Goal: Task Accomplishment & Management: Manage account settings

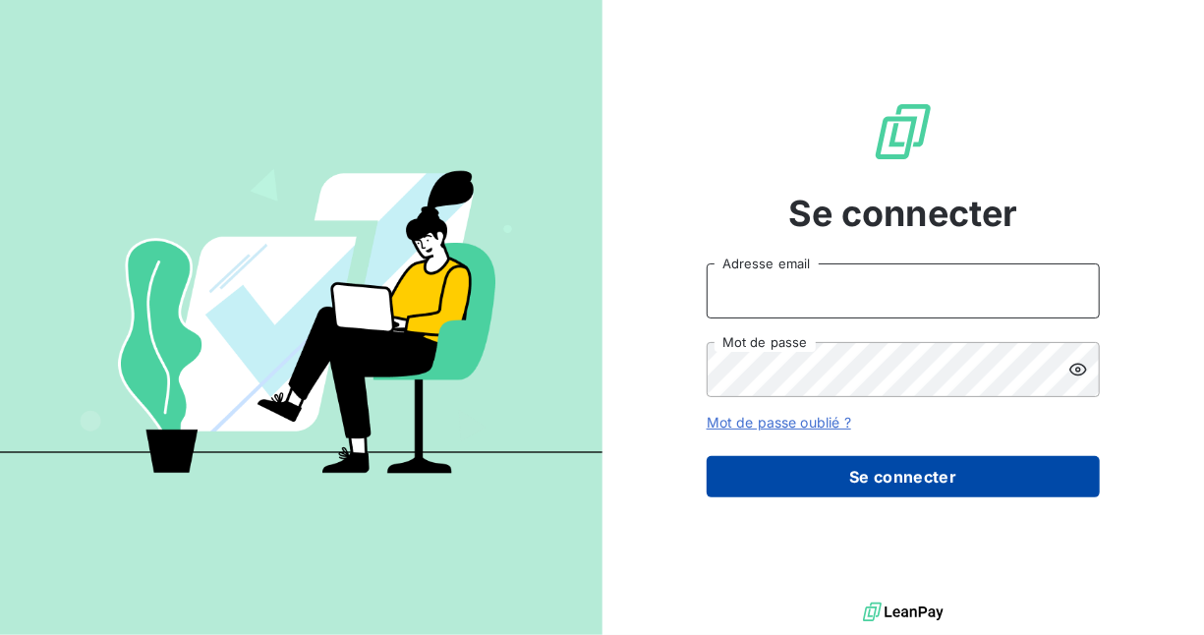
type input "[EMAIL_ADDRESS][DOMAIN_NAME]"
click at [871, 465] on button "Se connecter" at bounding box center [903, 476] width 393 height 41
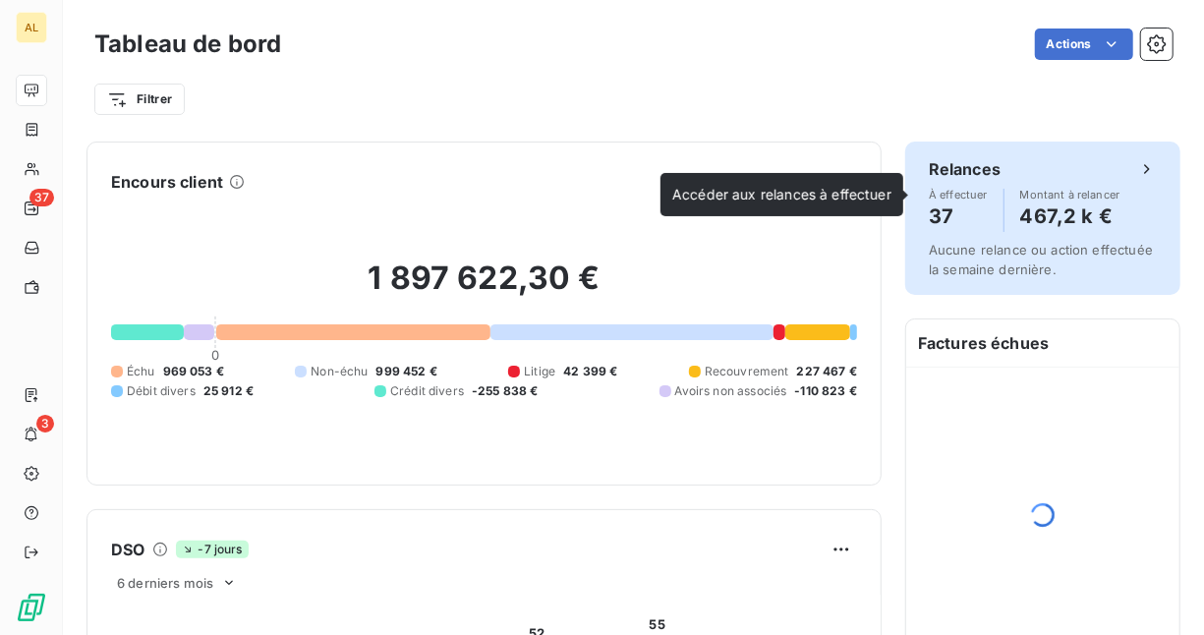
click at [1049, 213] on h4 "467,2 k €" at bounding box center [1070, 216] width 100 height 31
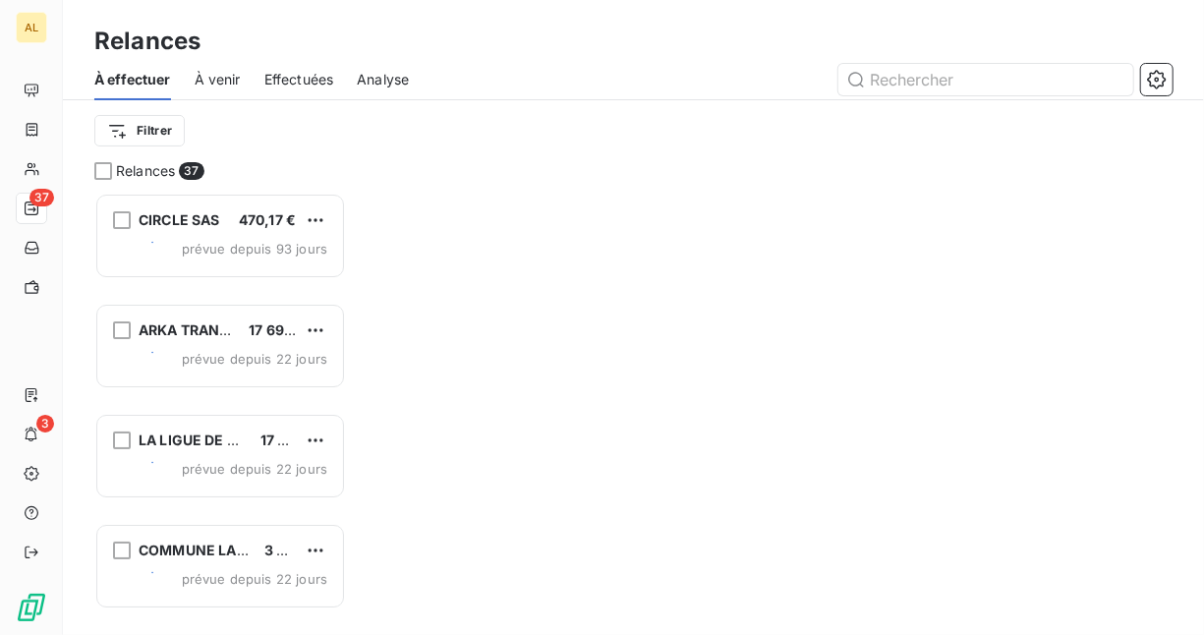
scroll to position [427, 236]
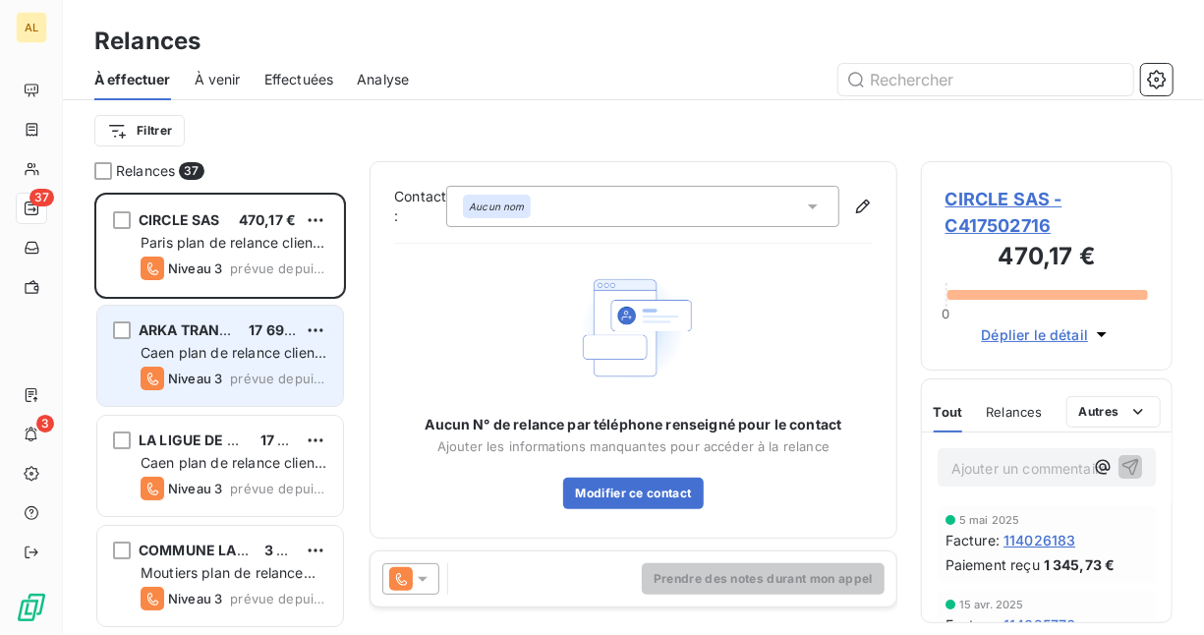
click at [240, 359] on span "Caen plan de relance client standard" at bounding box center [234, 362] width 186 height 36
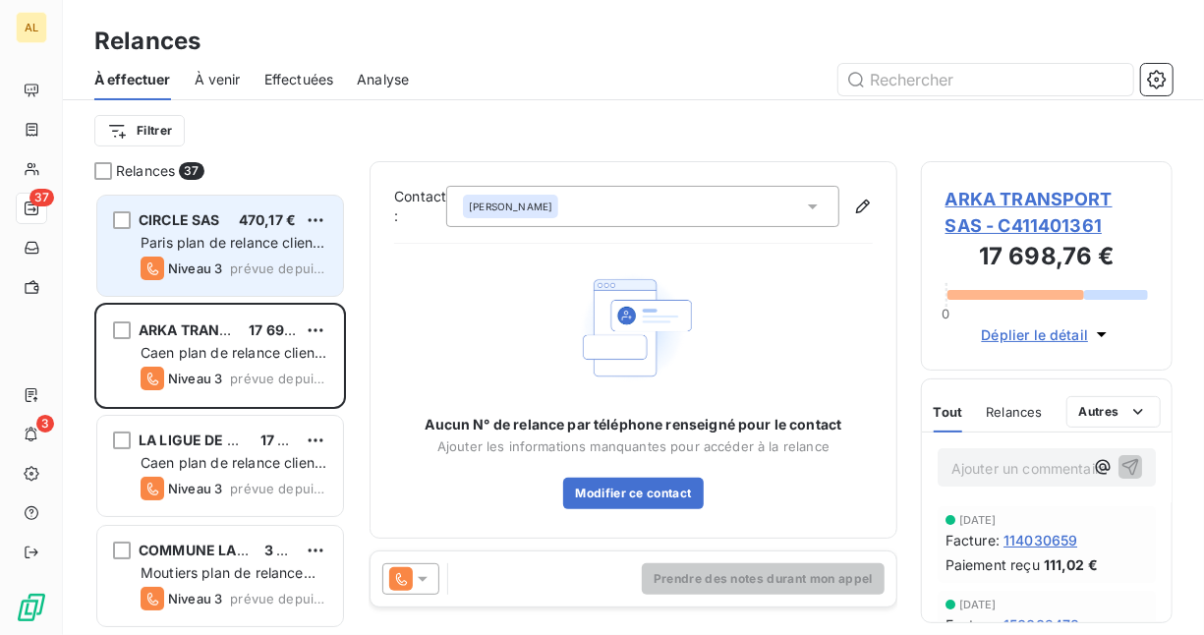
click at [202, 248] on span "Paris plan de relance client standard" at bounding box center [233, 252] width 184 height 36
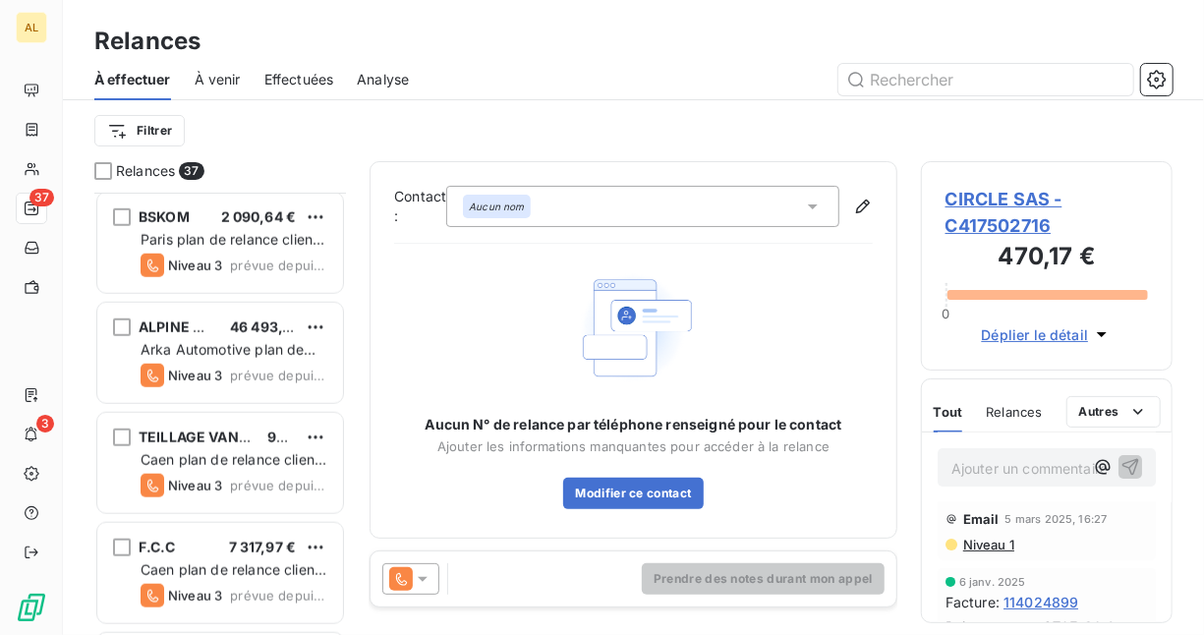
scroll to position [983, 0]
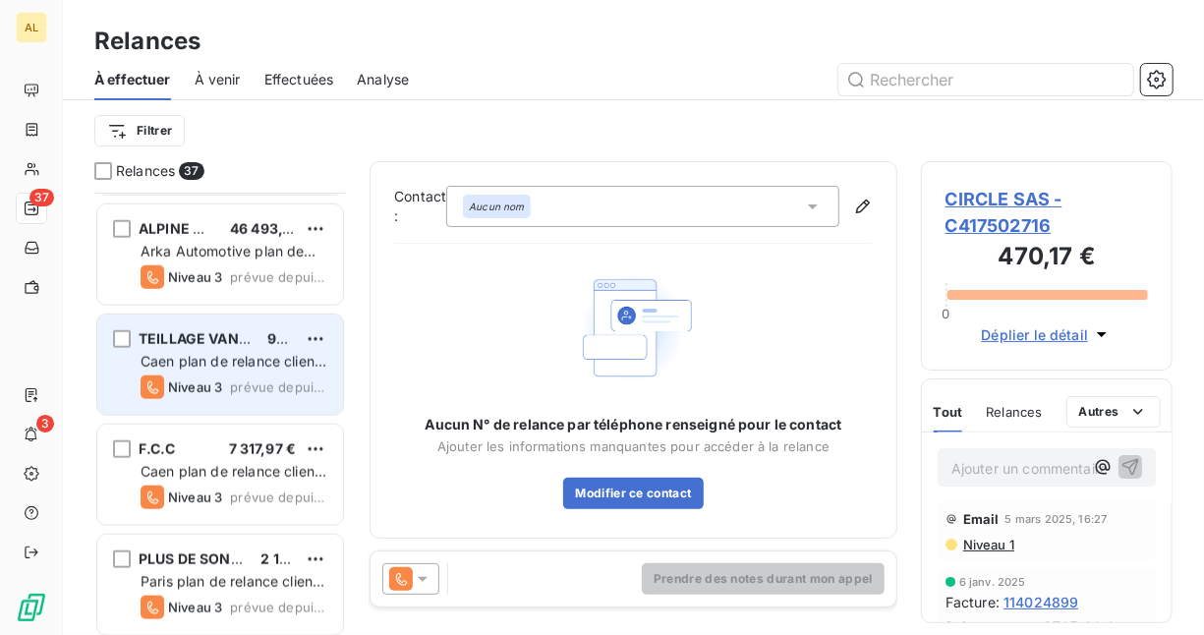
click at [266, 362] on span "Caen plan de relance client standard" at bounding box center [234, 371] width 186 height 36
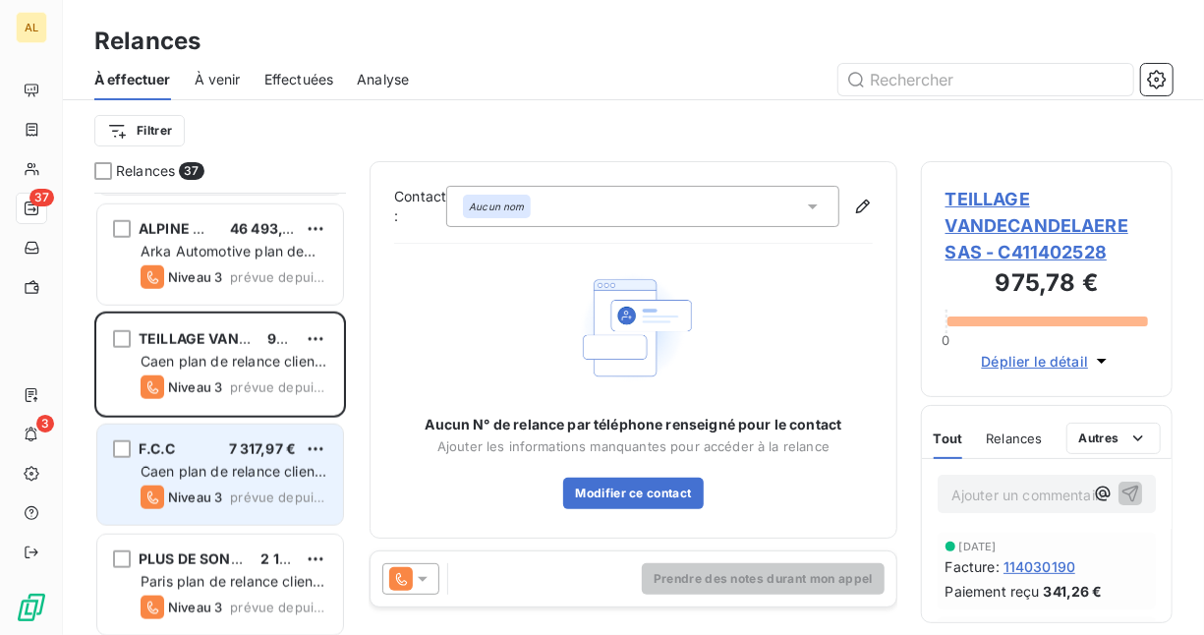
click at [227, 460] on div "F.C.C 7 317,97 € Caen plan de relance client standard Niveau 3 prévue depuis 21…" at bounding box center [220, 475] width 246 height 100
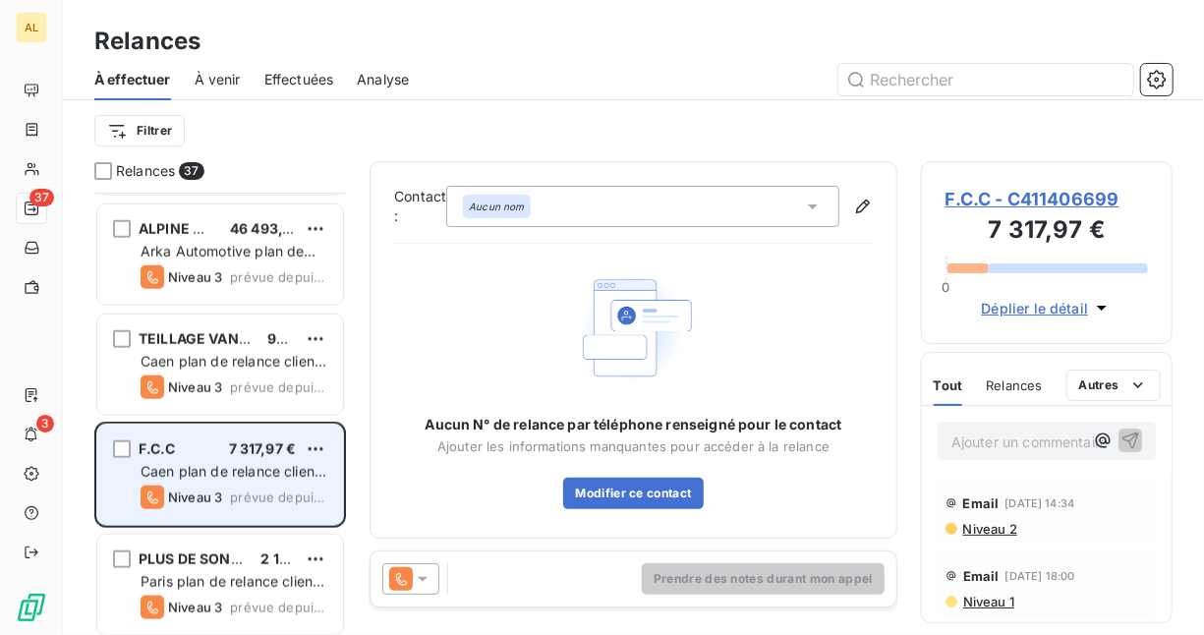
click at [145, 447] on span "F.C.C" at bounding box center [157, 448] width 36 height 17
click at [139, 446] on div "F.C.C 7 317,97 € Caen plan de relance client standard Niveau 3 prévue depuis 21…" at bounding box center [220, 475] width 246 height 100
click at [124, 444] on div "grid" at bounding box center [122, 449] width 18 height 18
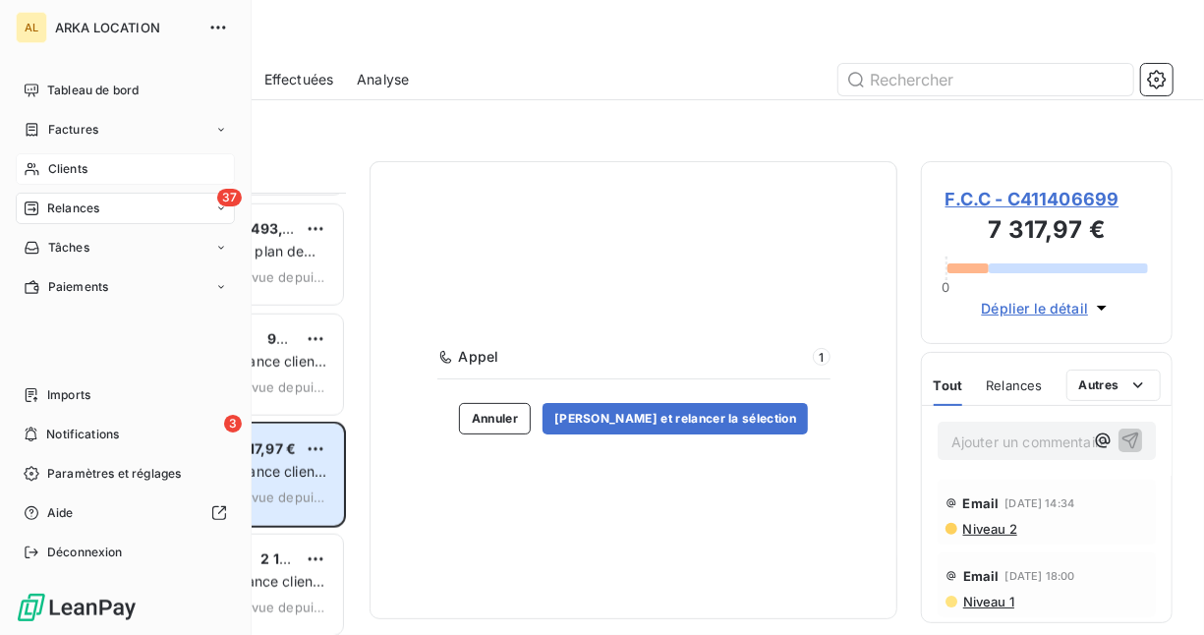
click at [59, 164] on span "Clients" at bounding box center [67, 169] width 39 height 18
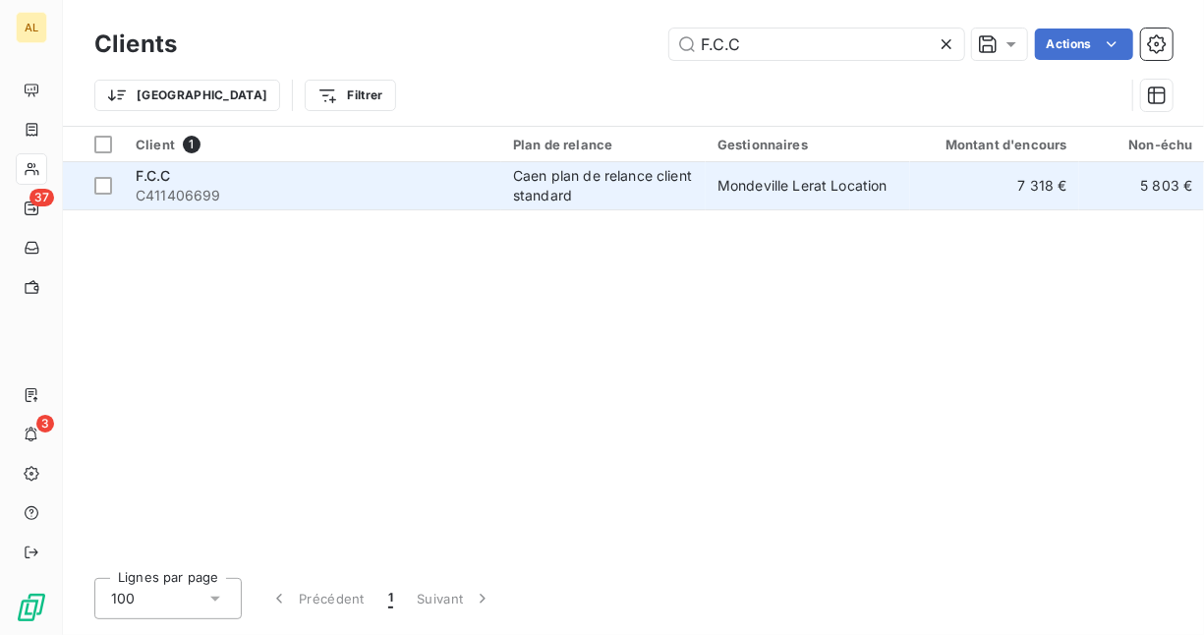
type input "F.C.C"
click at [632, 189] on div "Caen plan de relance client standard" at bounding box center [603, 185] width 181 height 39
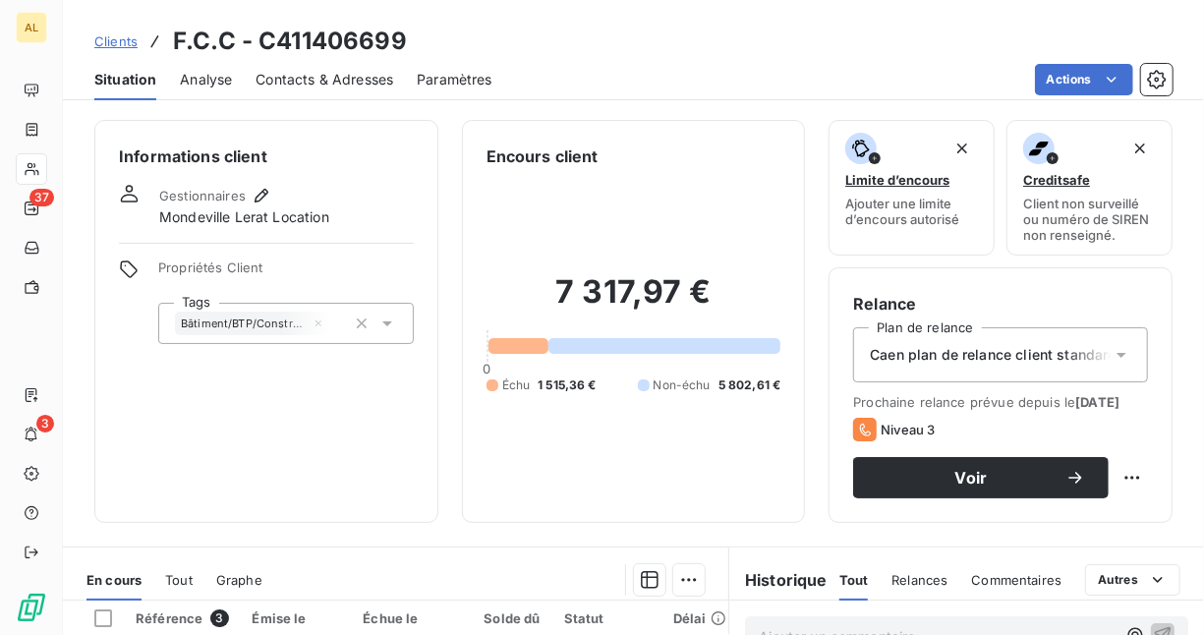
click at [426, 76] on span "Paramètres" at bounding box center [455, 80] width 76 height 20
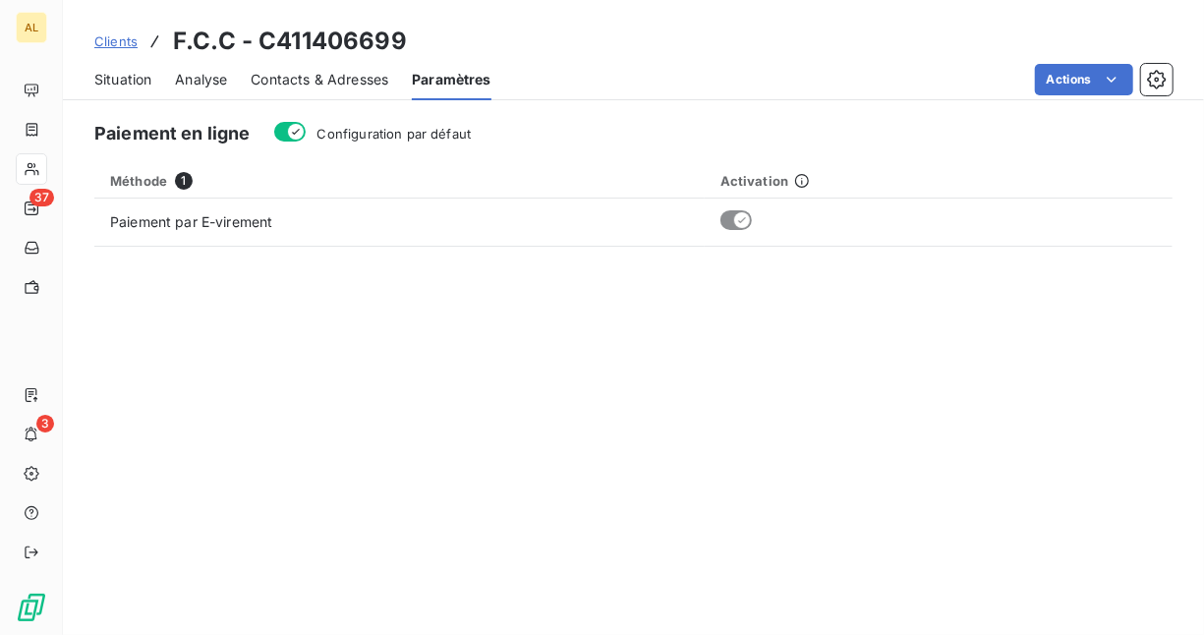
click at [337, 77] on span "Contacts & Adresses" at bounding box center [320, 80] width 138 height 20
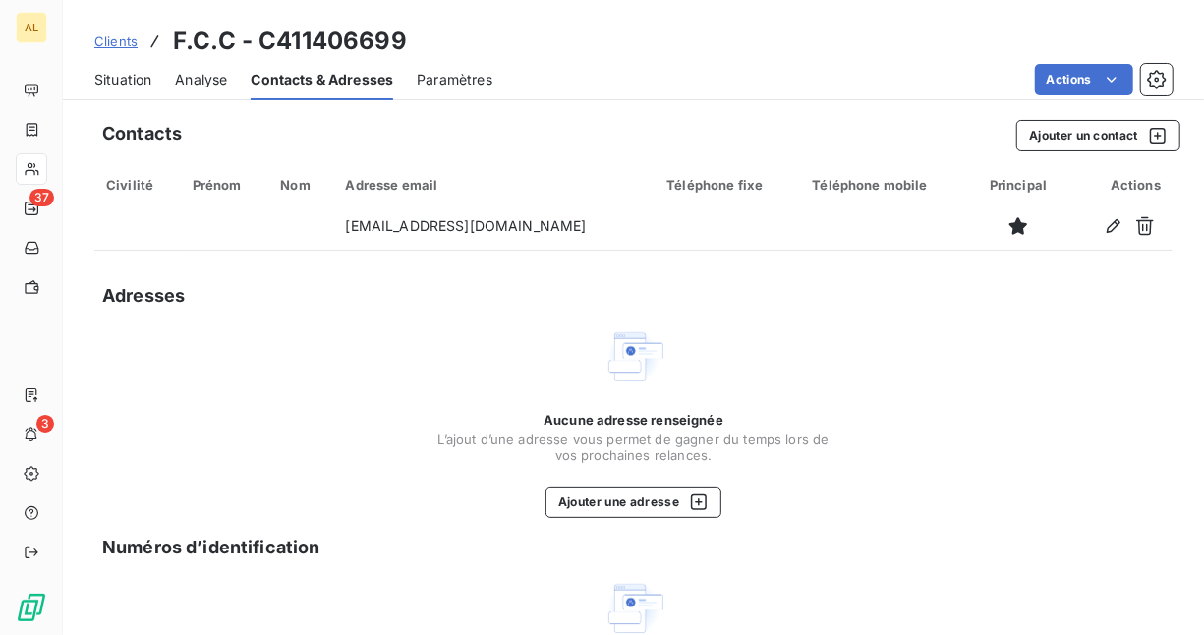
click at [209, 71] on span "Analyse" at bounding box center [201, 80] width 52 height 20
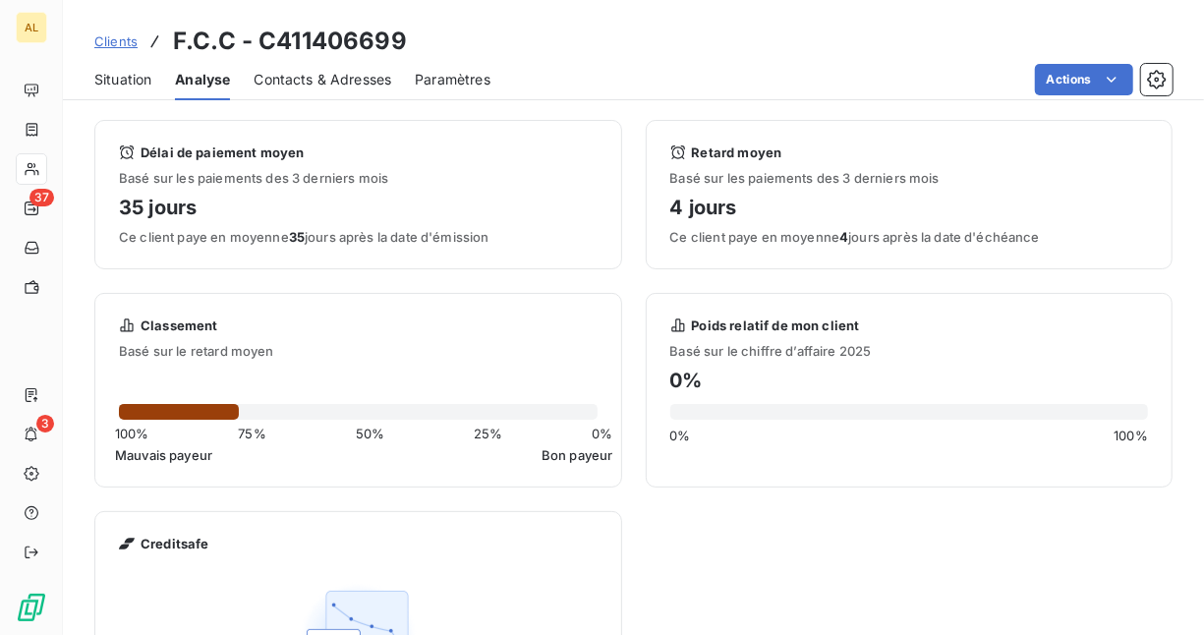
click at [122, 75] on span "Situation" at bounding box center [122, 80] width 57 height 20
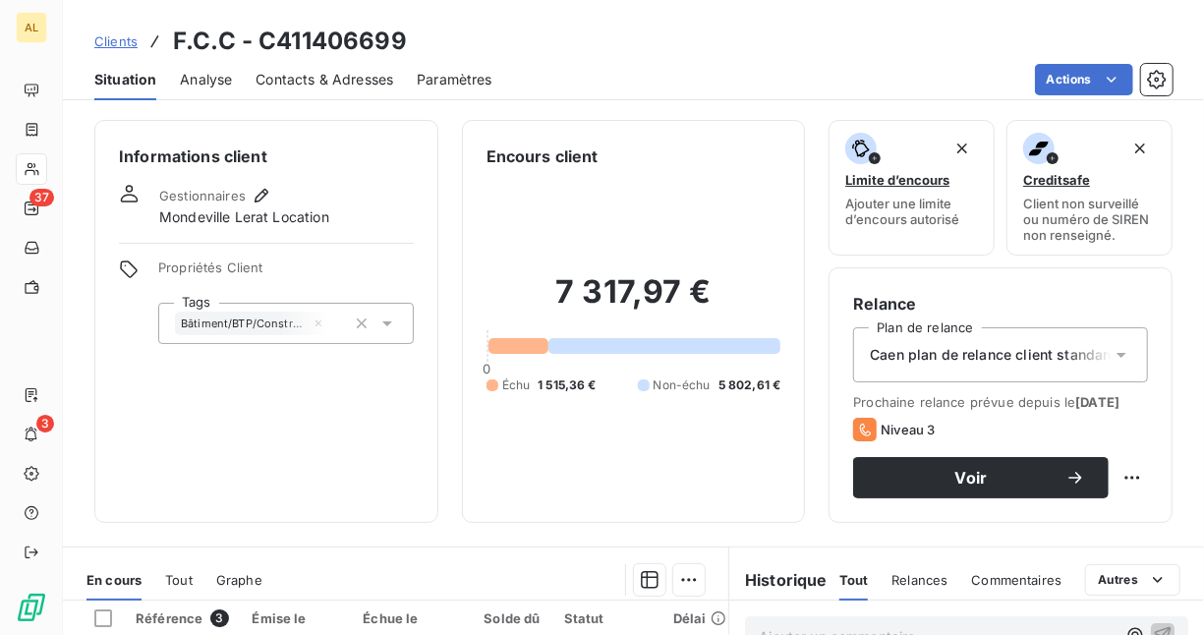
click at [1112, 351] on icon at bounding box center [1122, 355] width 20 height 20
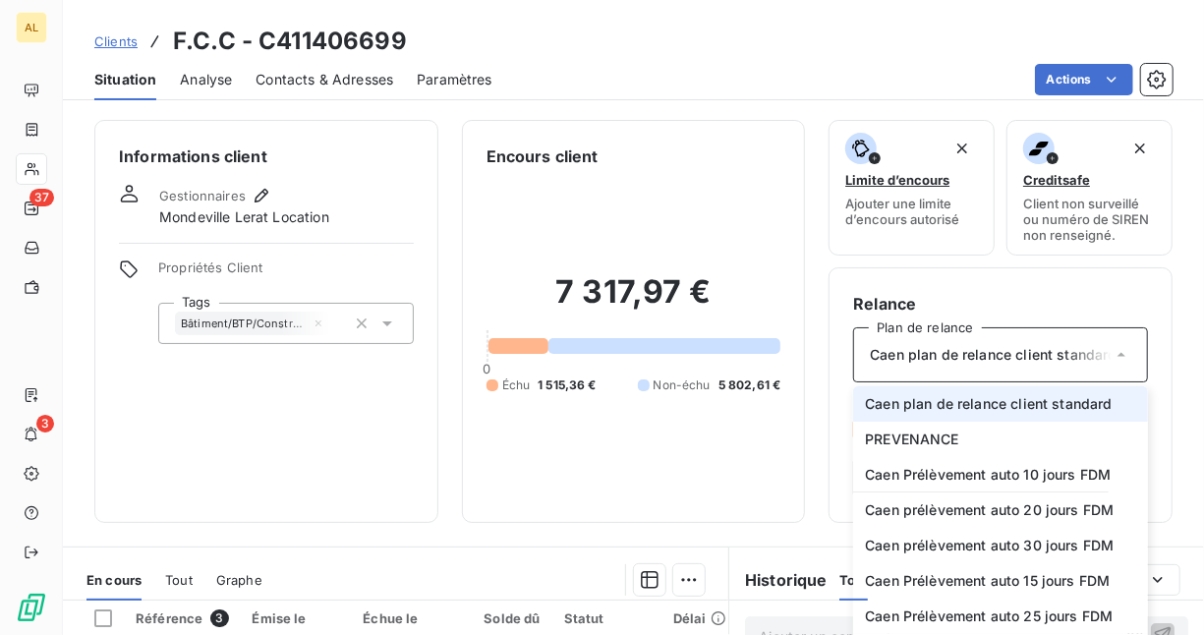
click at [1032, 397] on span "Caen plan de relance client standard" at bounding box center [988, 404] width 247 height 20
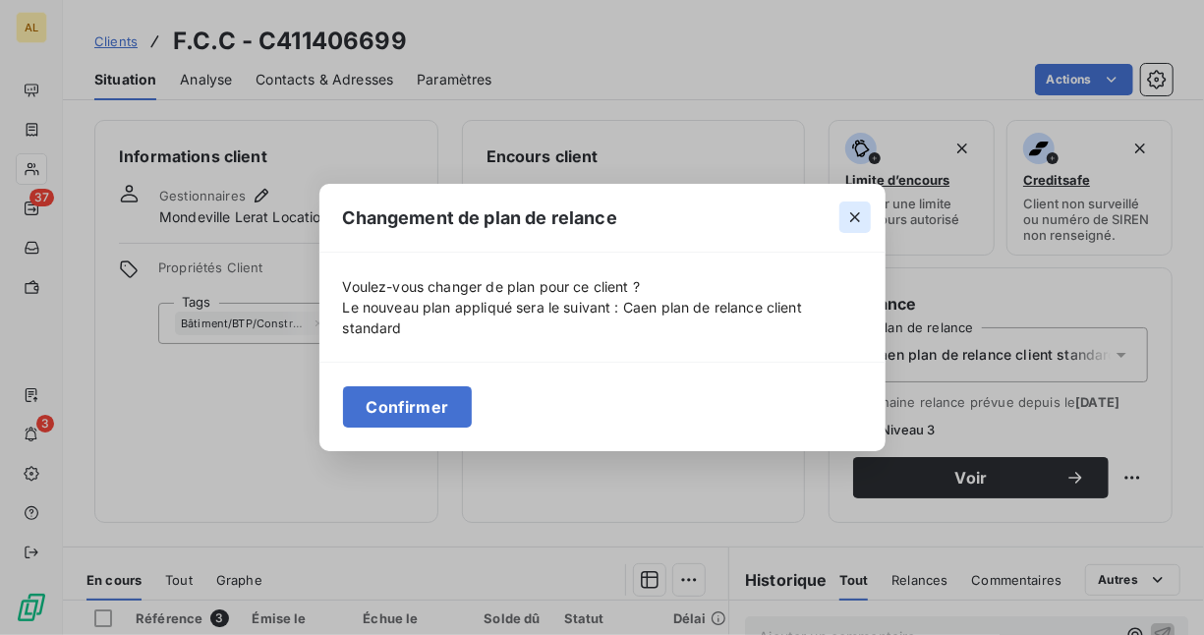
click at [865, 208] on button "button" at bounding box center [854, 217] width 31 height 31
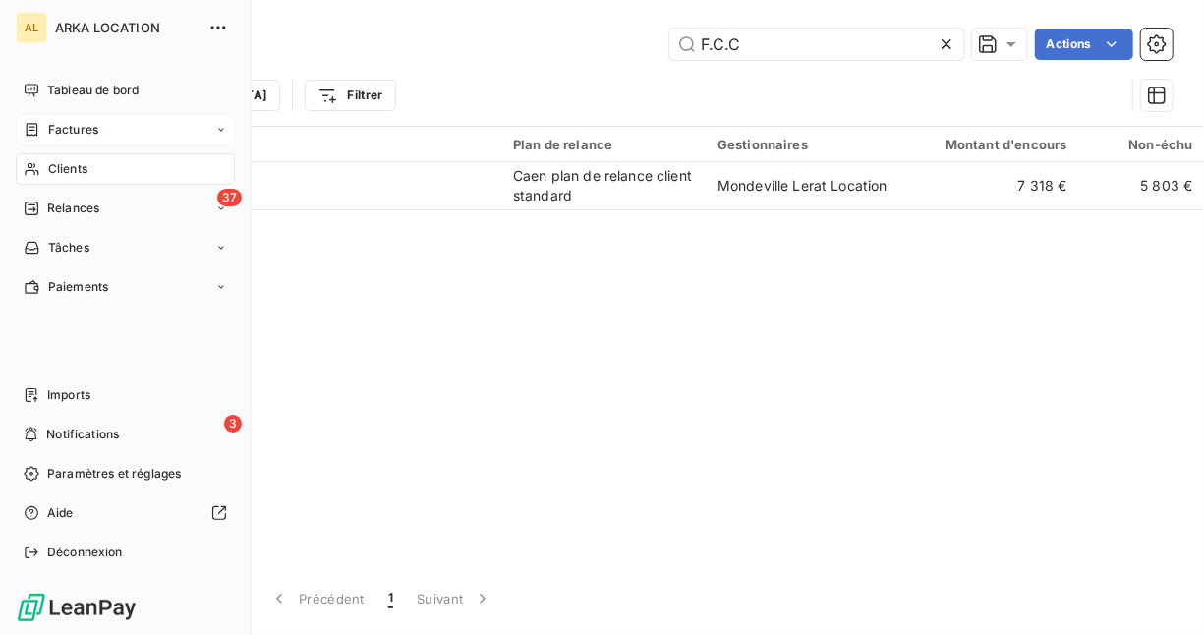
click at [87, 124] on span "Factures" at bounding box center [73, 130] width 50 height 18
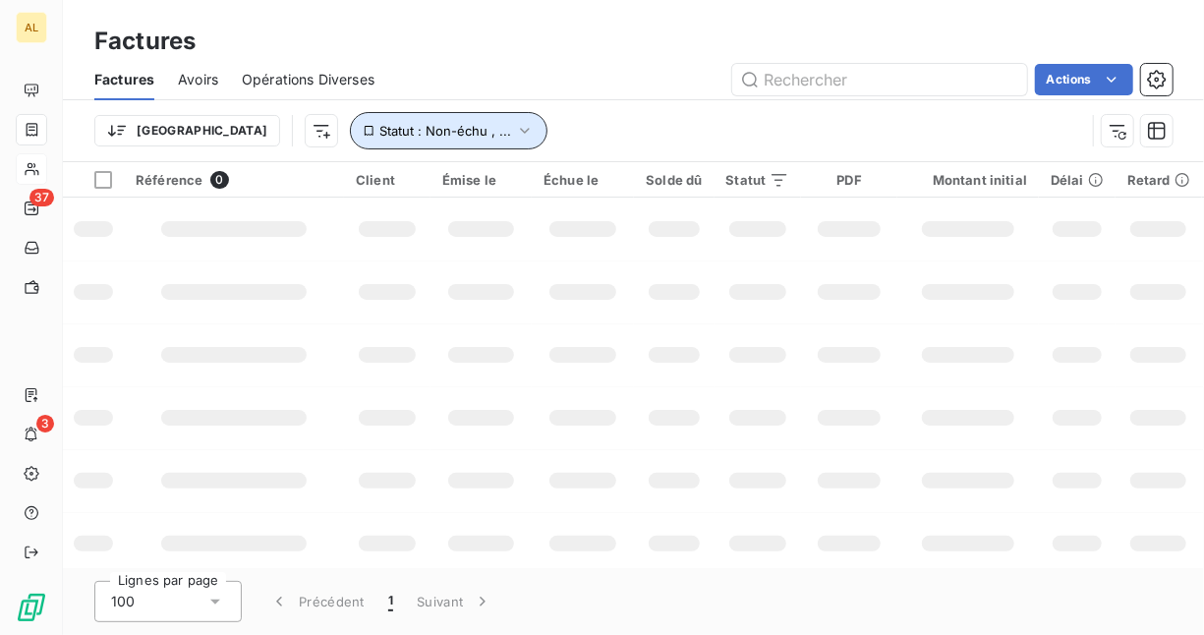
click at [386, 132] on span "Statut : Non-échu , ..." at bounding box center [445, 131] width 132 height 16
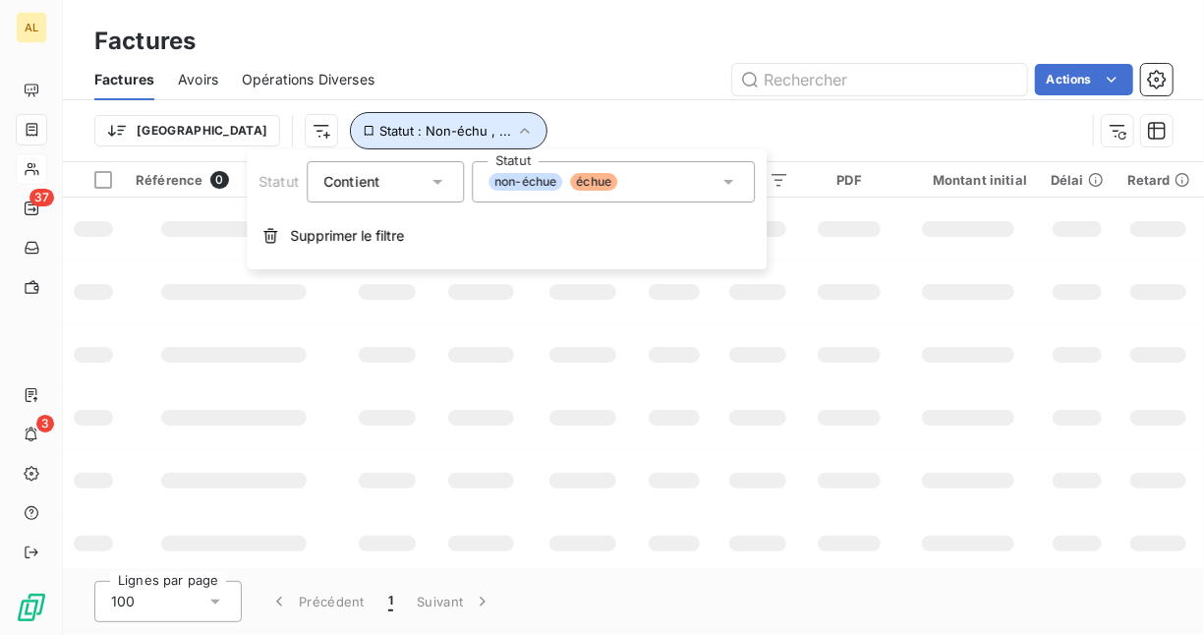
click at [386, 130] on span "Statut : Non-échu , ..." at bounding box center [445, 131] width 132 height 16
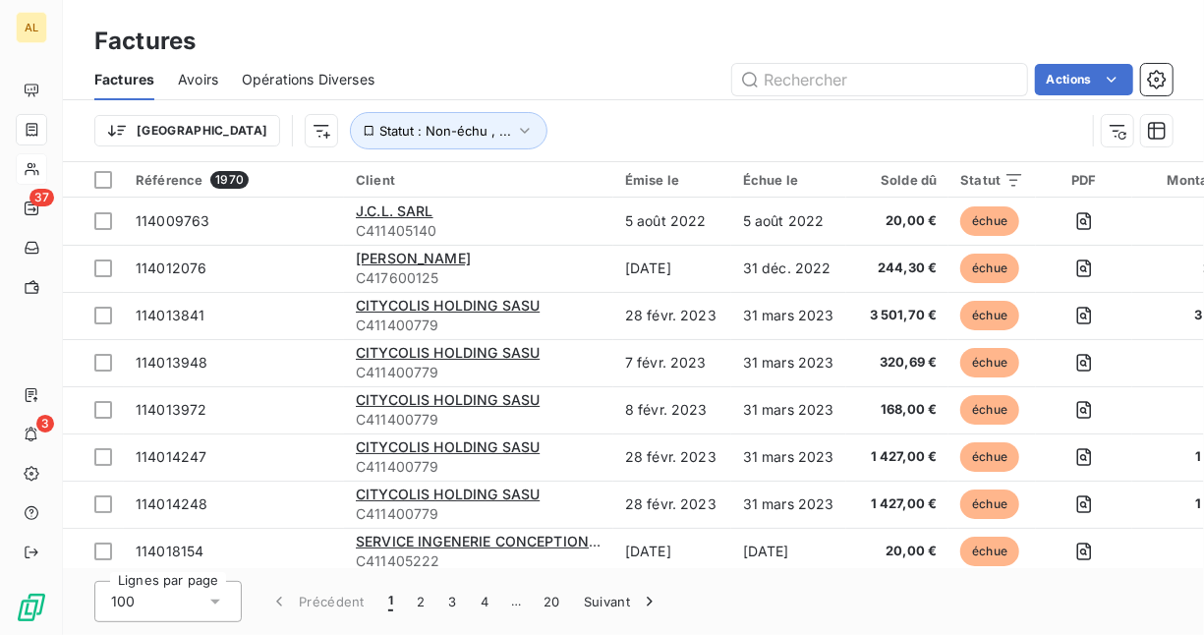
click at [915, 177] on div "Solde dû" at bounding box center [898, 180] width 80 height 16
click at [133, 132] on html "AL 37 3 Factures Factures Avoirs Opérations Diverses Actions Trier Statut : Non…" at bounding box center [602, 317] width 1204 height 635
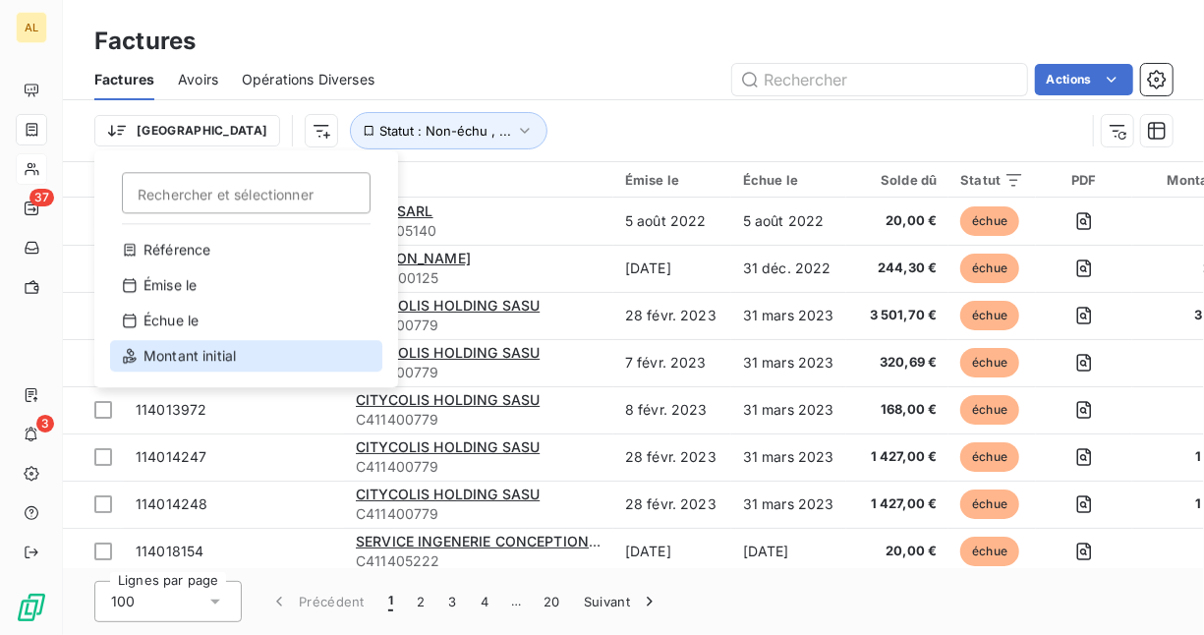
click at [213, 352] on div "Montant initial" at bounding box center [246, 355] width 272 height 31
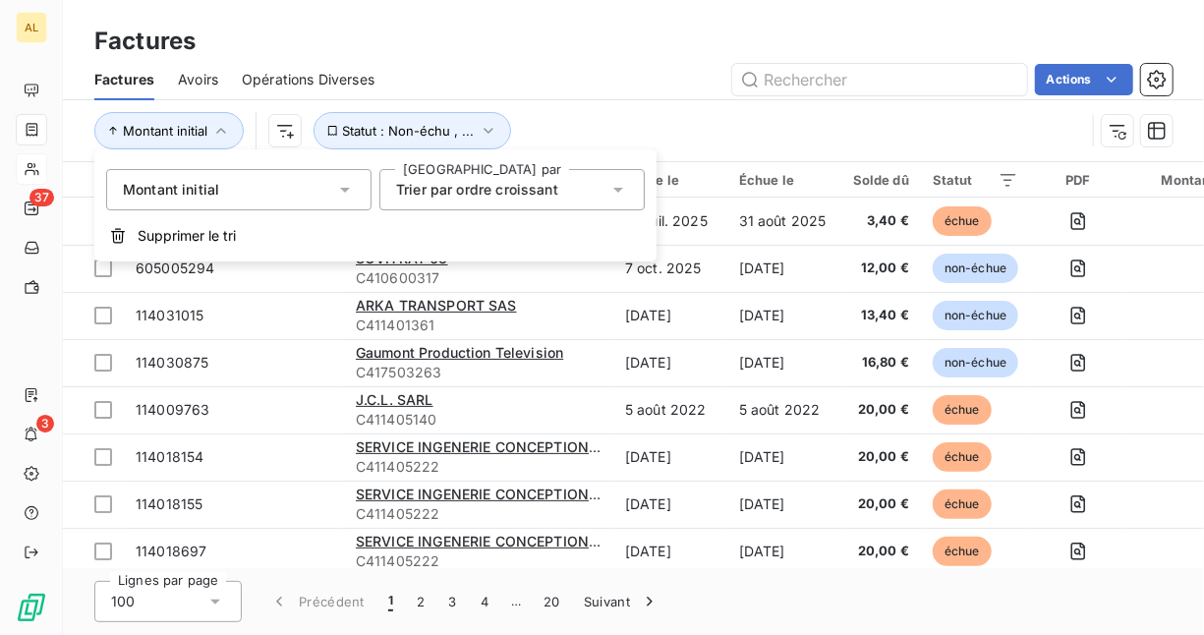
click at [561, 190] on div "Trier par ordre croissant" at bounding box center [502, 190] width 212 height 28
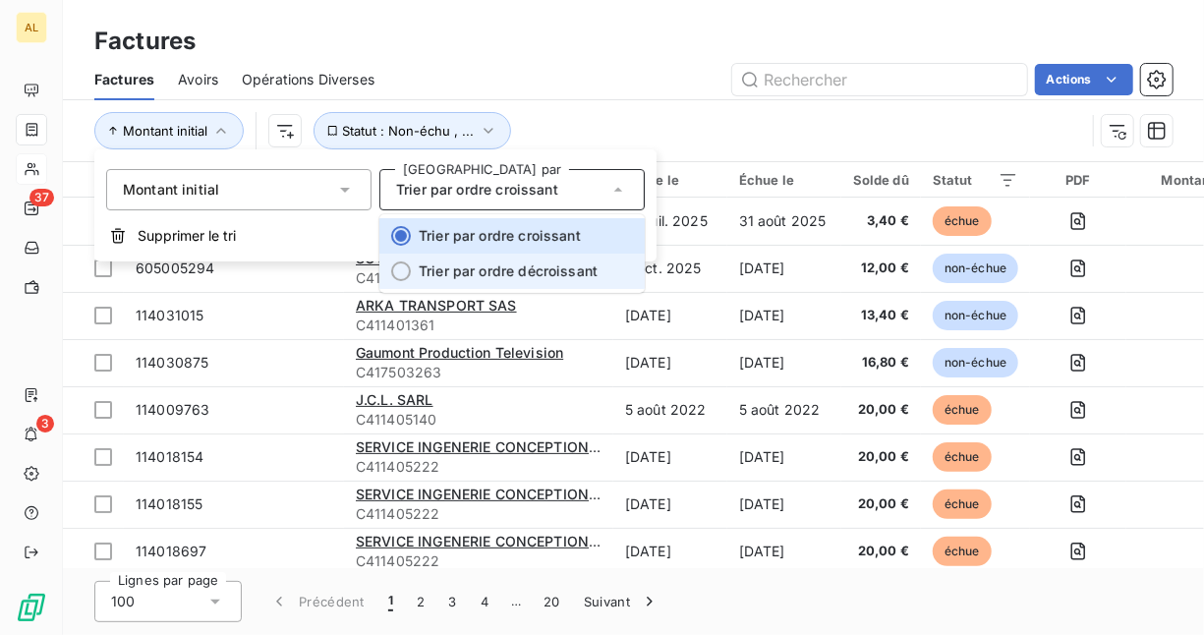
click at [571, 260] on li "Trier par ordre décroissant" at bounding box center [511, 271] width 265 height 35
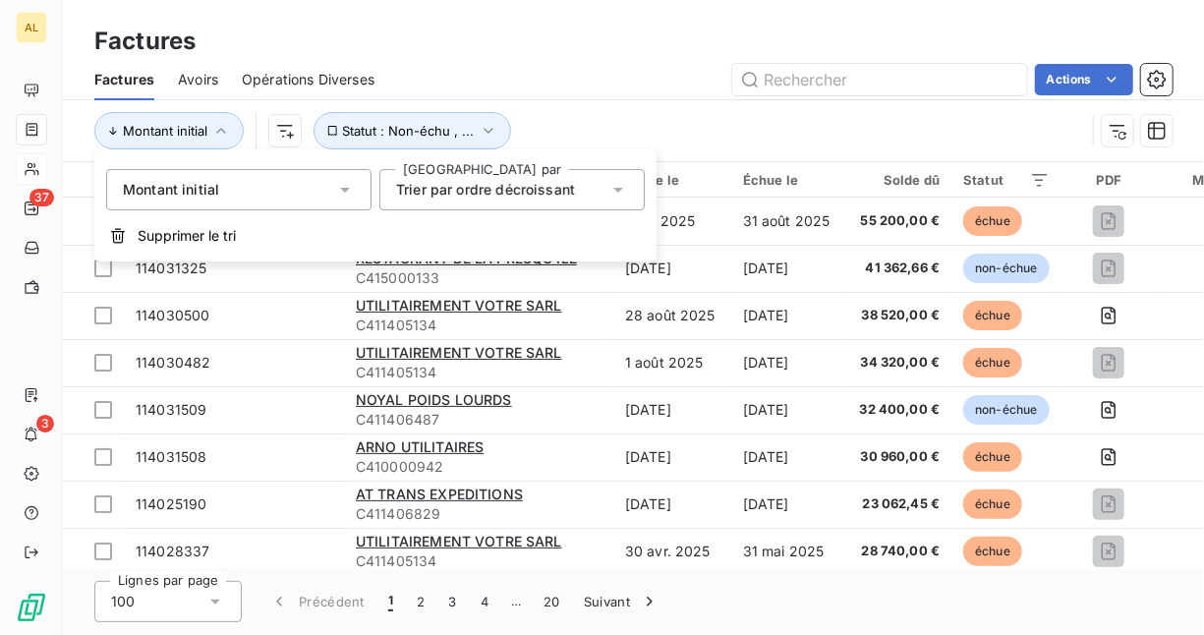
click at [552, 192] on span "Trier par ordre décroissant" at bounding box center [485, 189] width 179 height 17
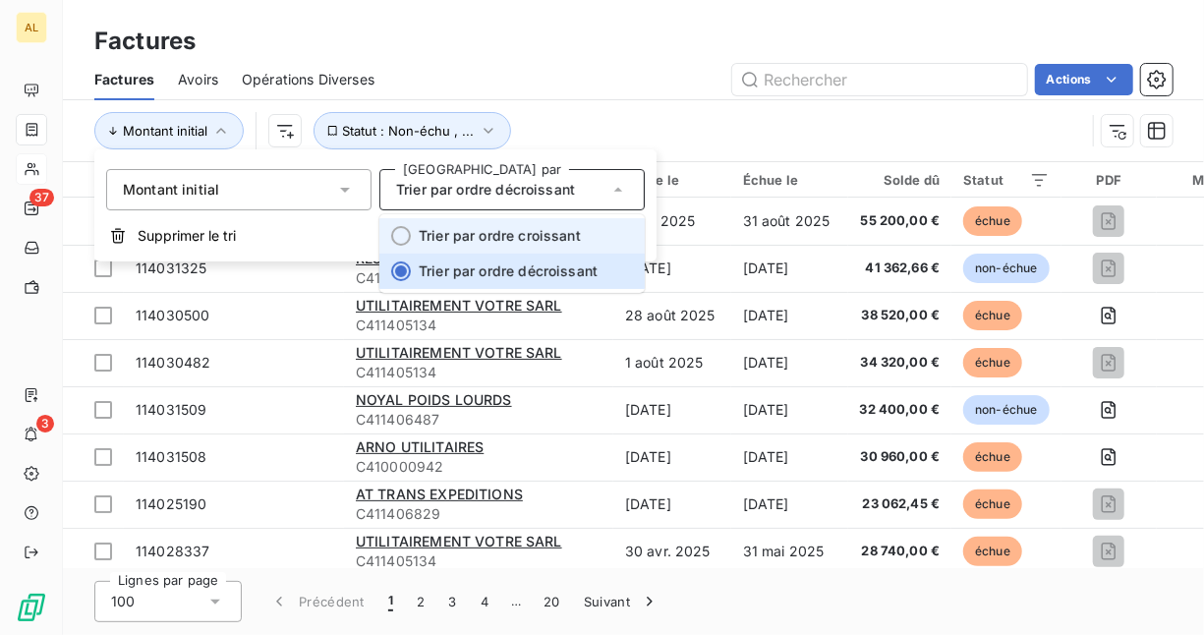
click at [539, 234] on span "Trier par ordre croissant" at bounding box center [500, 235] width 162 height 17
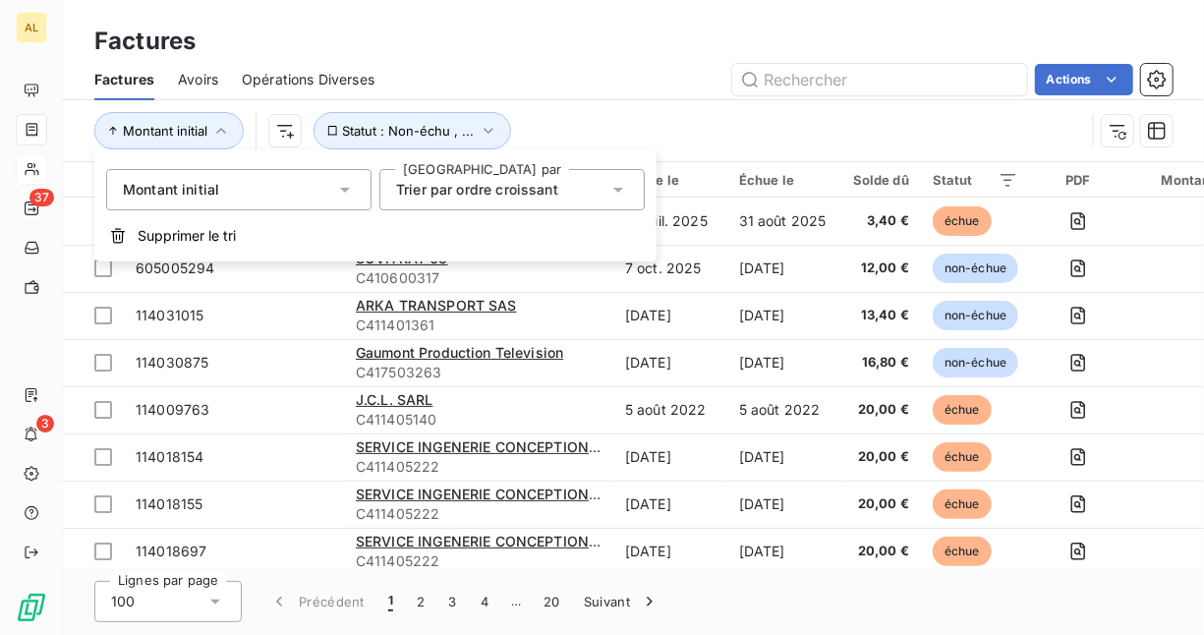
click at [753, 134] on div "Montant initial Statut : Non-échu , ..." at bounding box center [589, 130] width 991 height 37
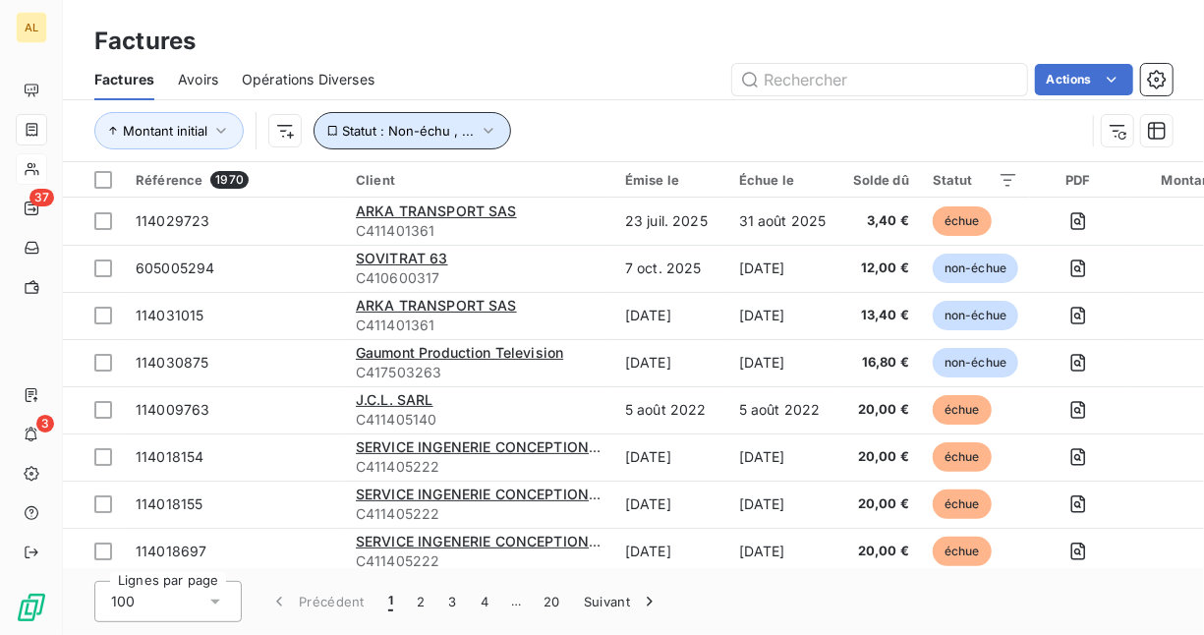
click at [480, 131] on icon "button" at bounding box center [489, 131] width 20 height 20
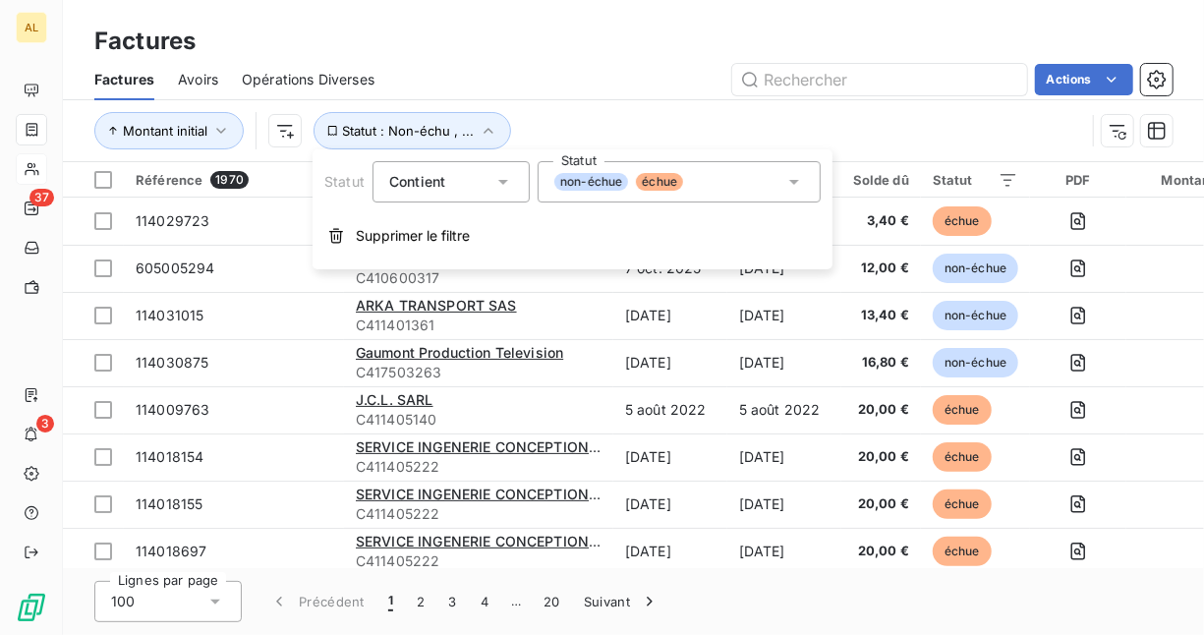
click at [599, 182] on span "non-échue" at bounding box center [591, 182] width 74 height 18
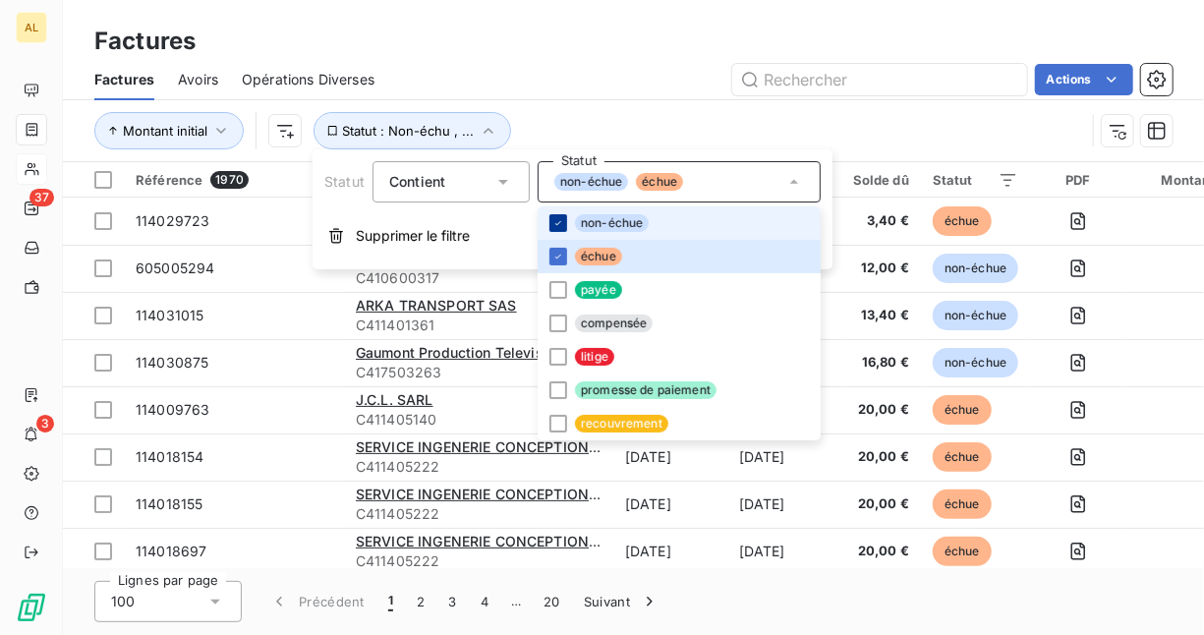
click at [559, 220] on icon at bounding box center [558, 223] width 12 height 12
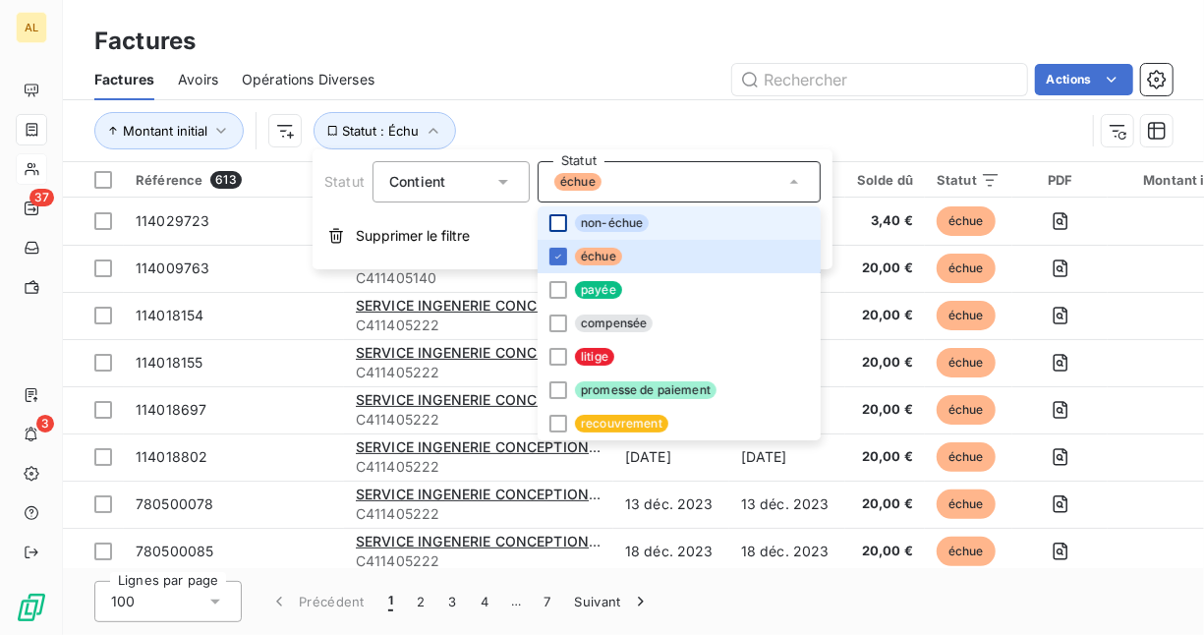
click at [627, 120] on div "Montant initial Statut : Échu" at bounding box center [589, 130] width 991 height 37
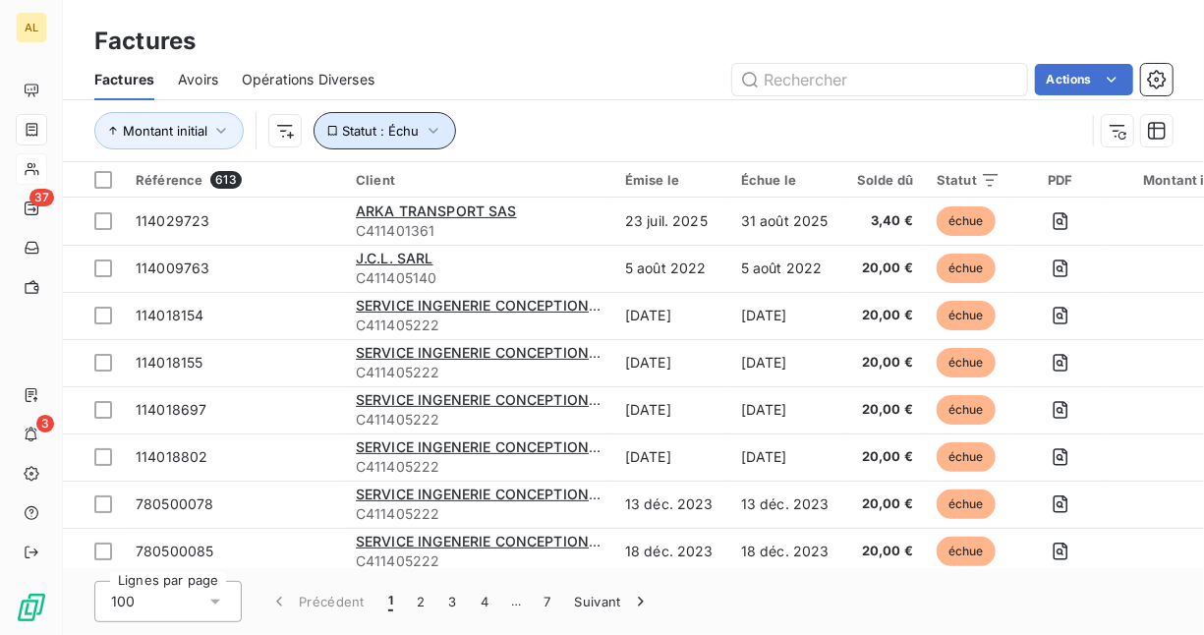
click at [418, 120] on button "Statut : Échu" at bounding box center [385, 130] width 143 height 37
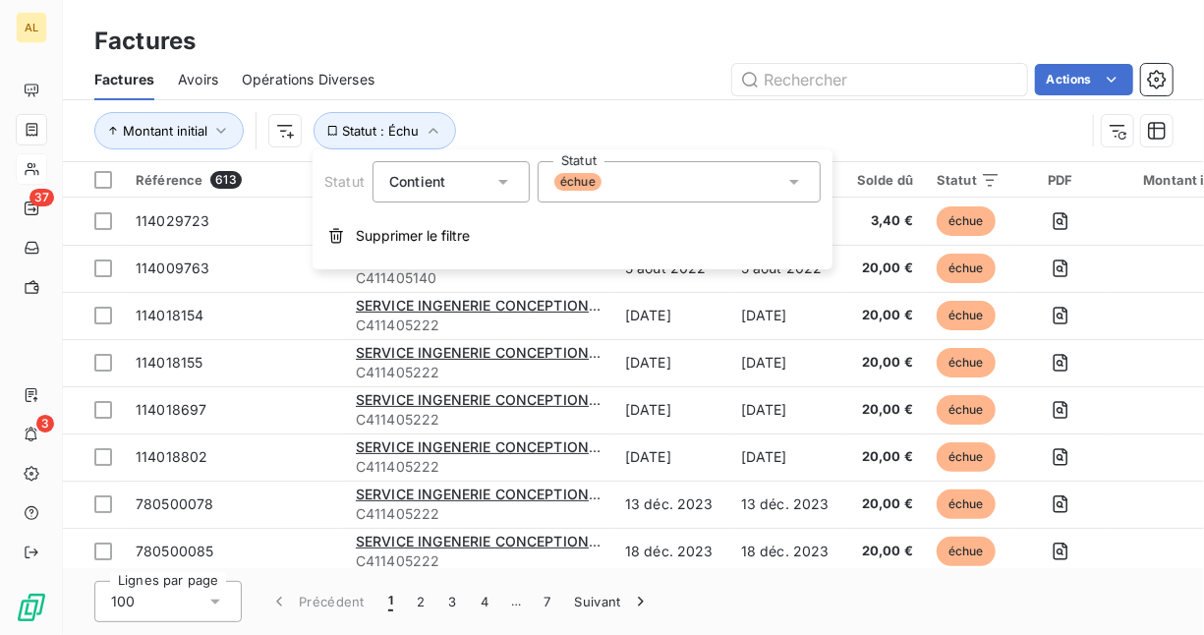
click at [686, 183] on div "échue" at bounding box center [679, 181] width 283 height 41
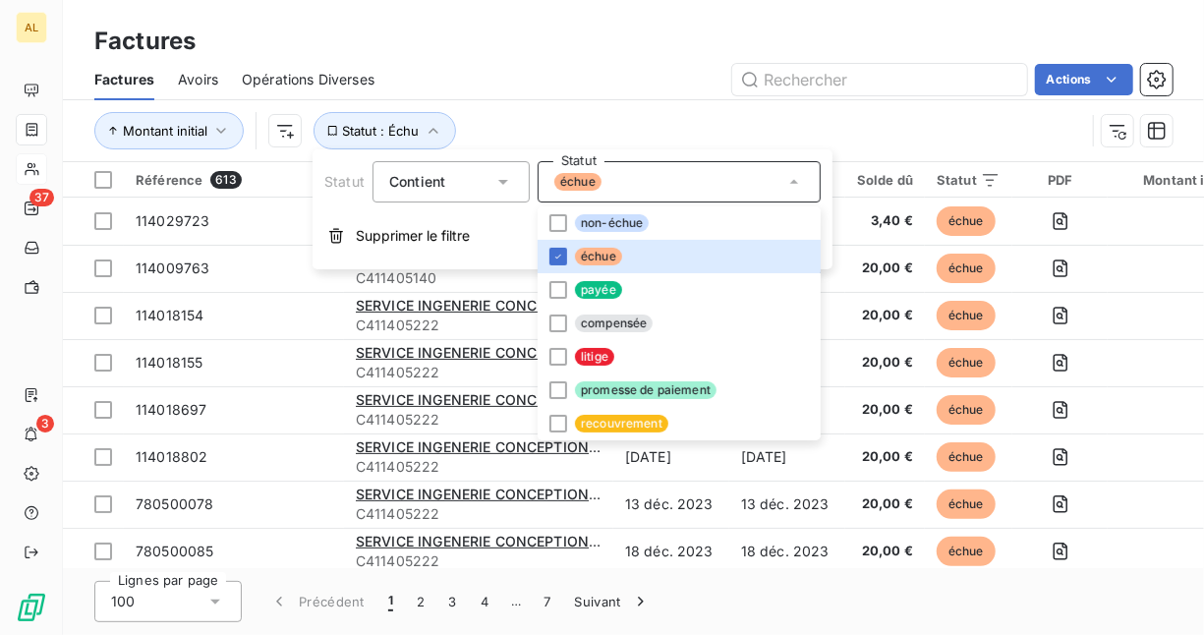
click at [581, 114] on div "Montant initial Statut : Échu" at bounding box center [589, 130] width 991 height 37
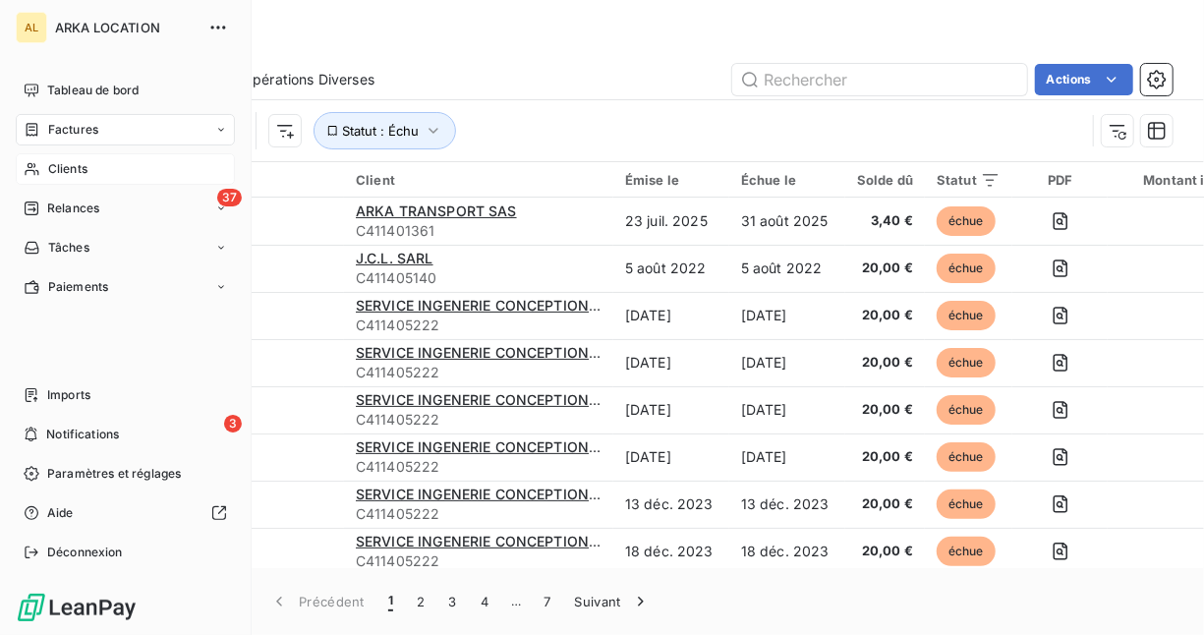
click at [60, 164] on span "Clients" at bounding box center [67, 169] width 39 height 18
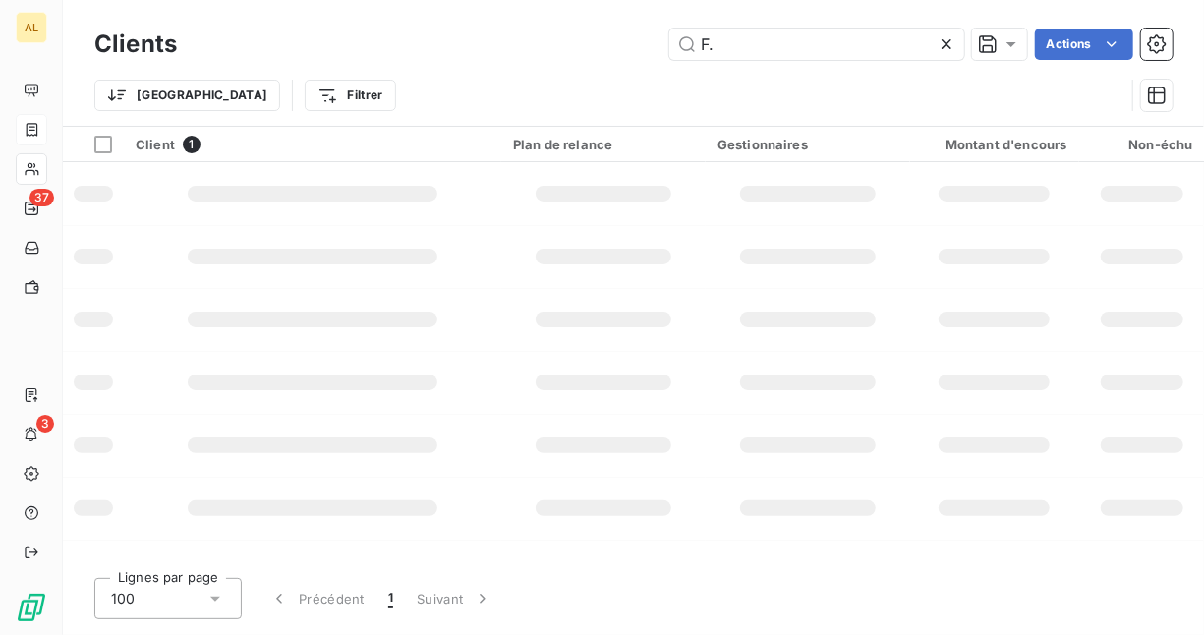
type input "F"
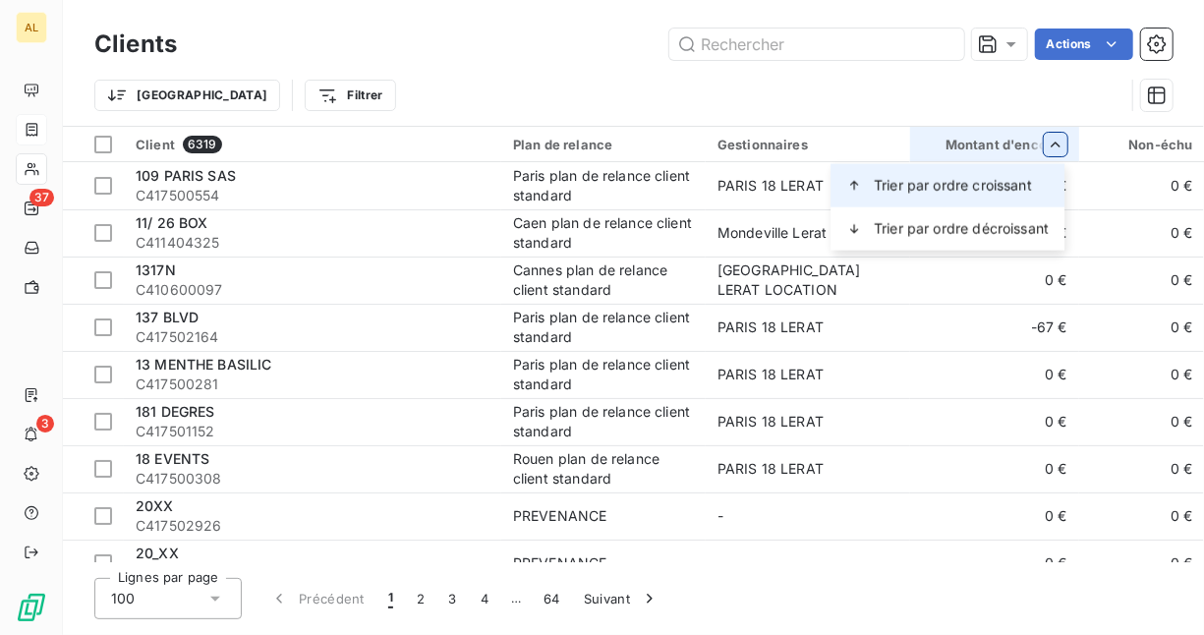
click at [1006, 175] on div "Trier par ordre croissant" at bounding box center [948, 185] width 234 height 43
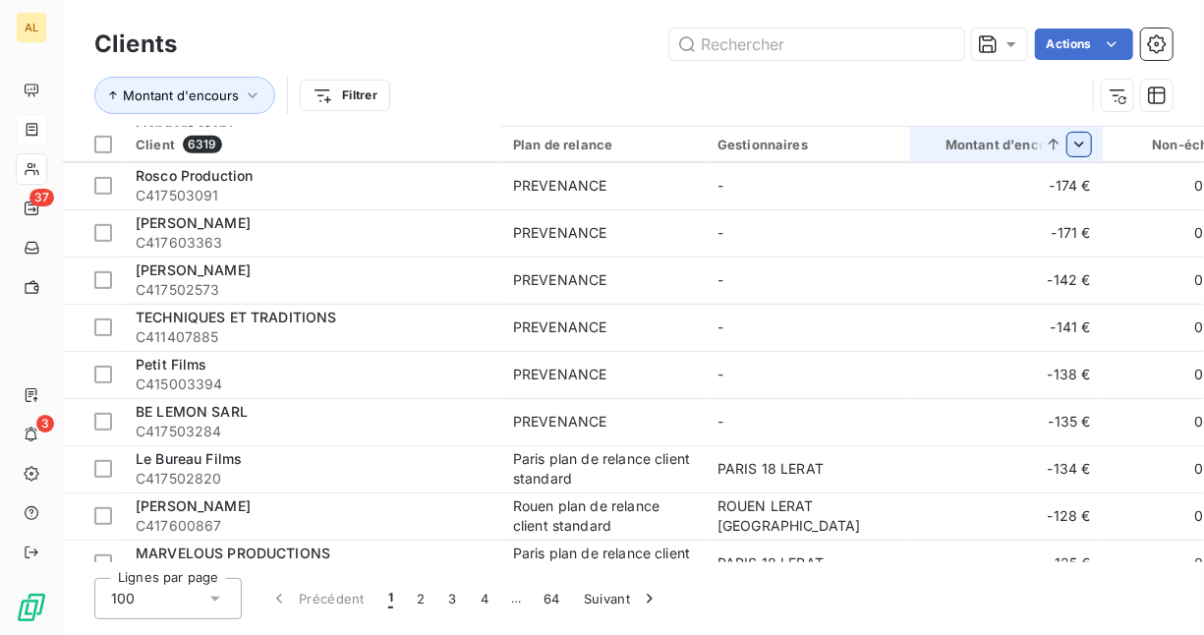
scroll to position [4326, 0]
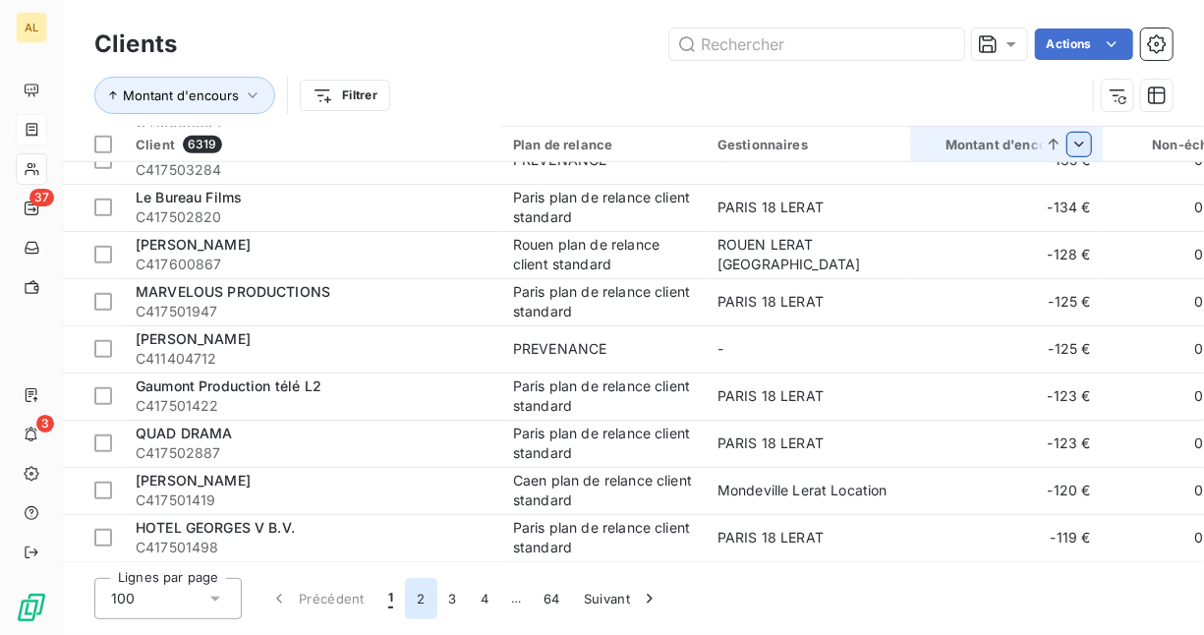
click at [418, 600] on button "2" at bounding box center [420, 598] width 31 height 41
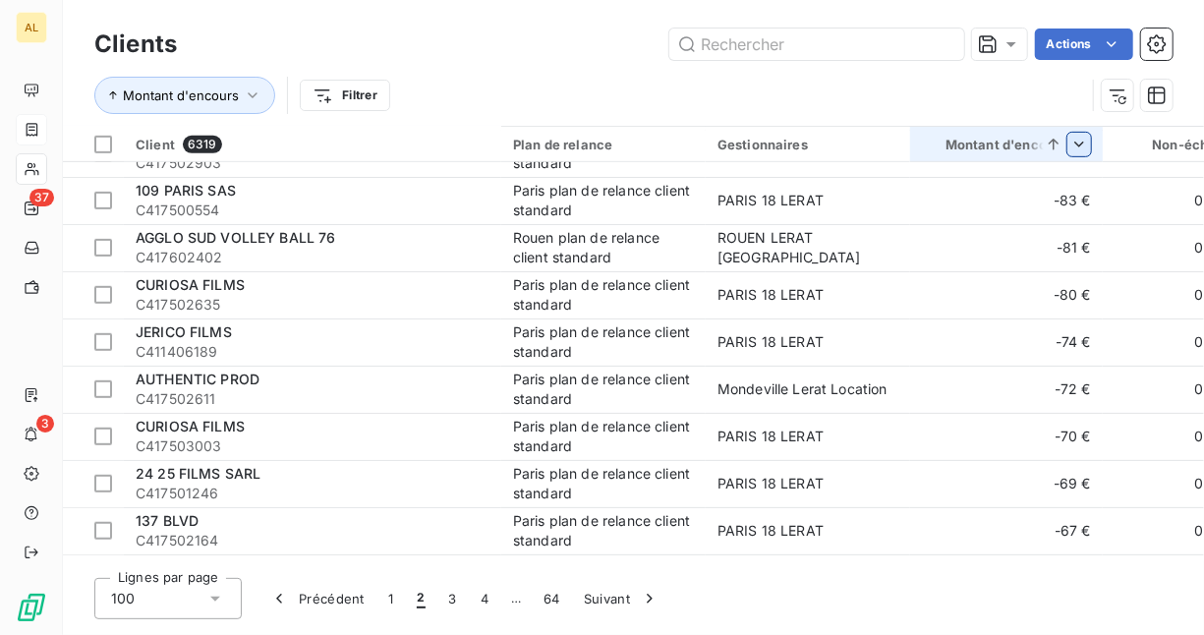
scroll to position [2162, 0]
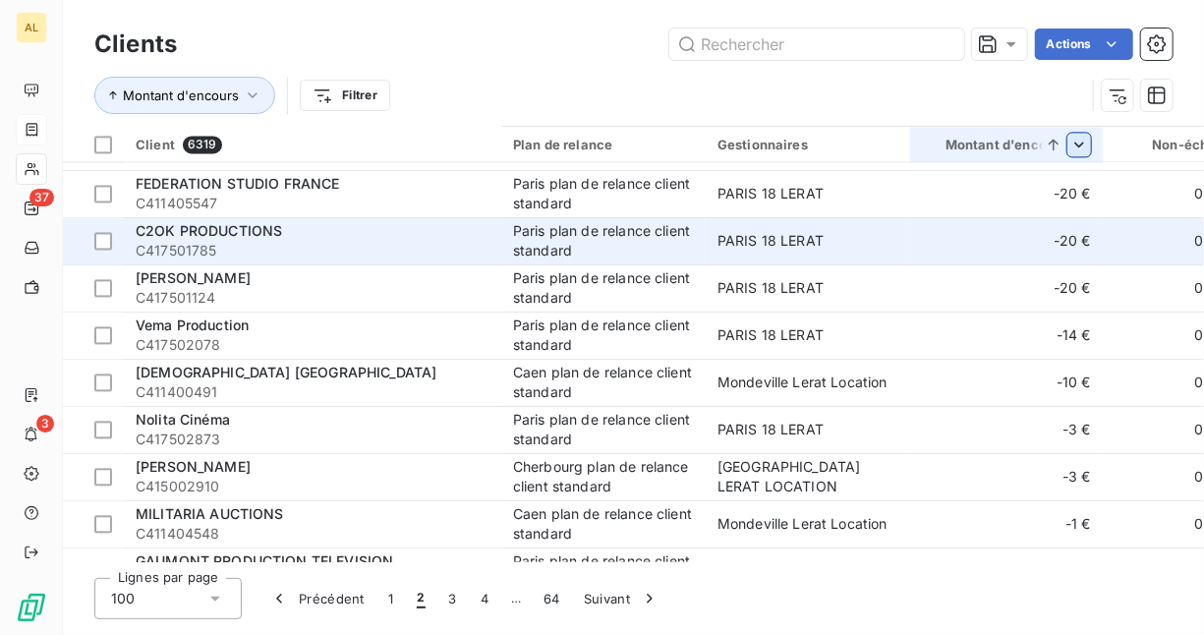
click at [261, 230] on span "C2OK PRODUCTIONS" at bounding box center [209, 230] width 146 height 17
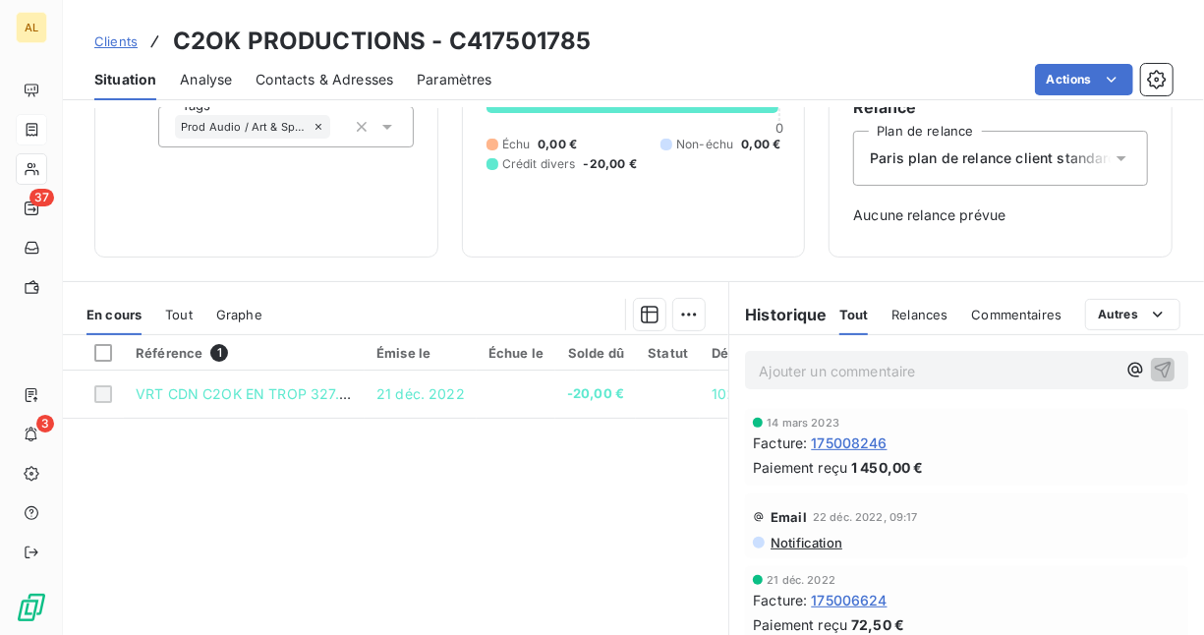
scroll to position [98, 0]
